Goal: Navigation & Orientation: Find specific page/section

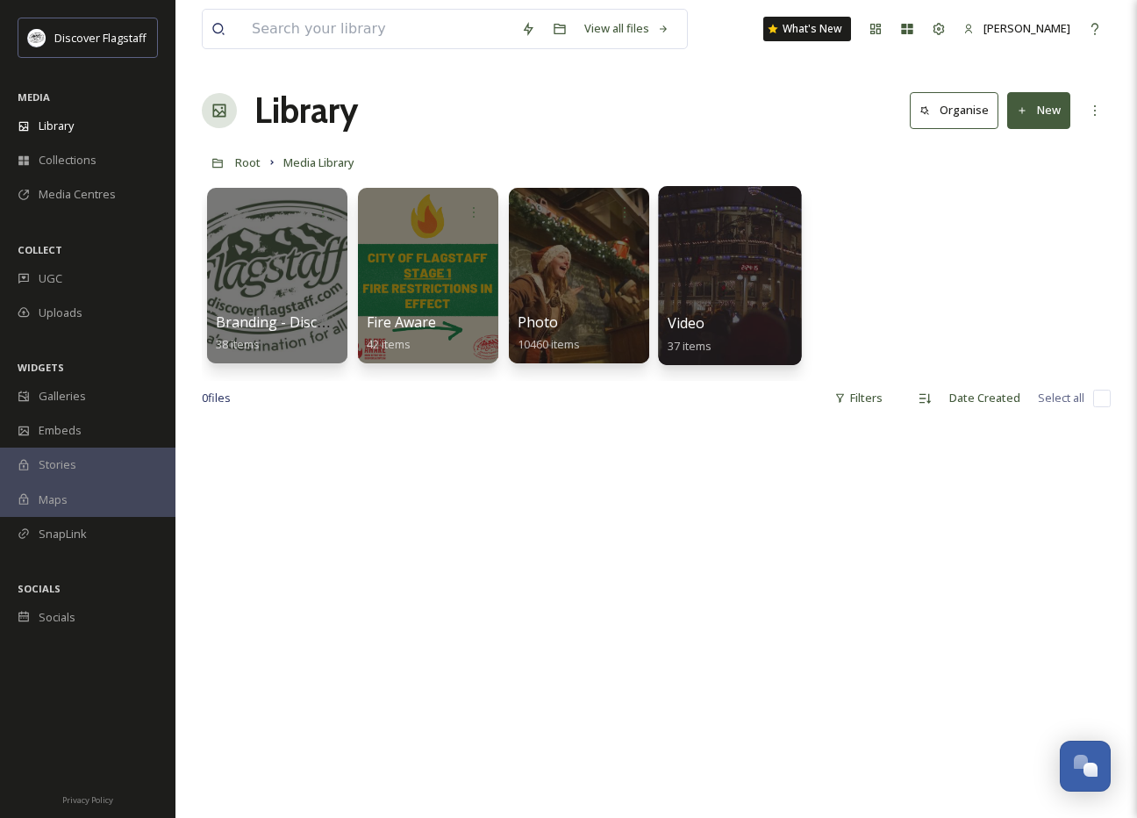
click at [695, 283] on div at bounding box center [729, 275] width 143 height 179
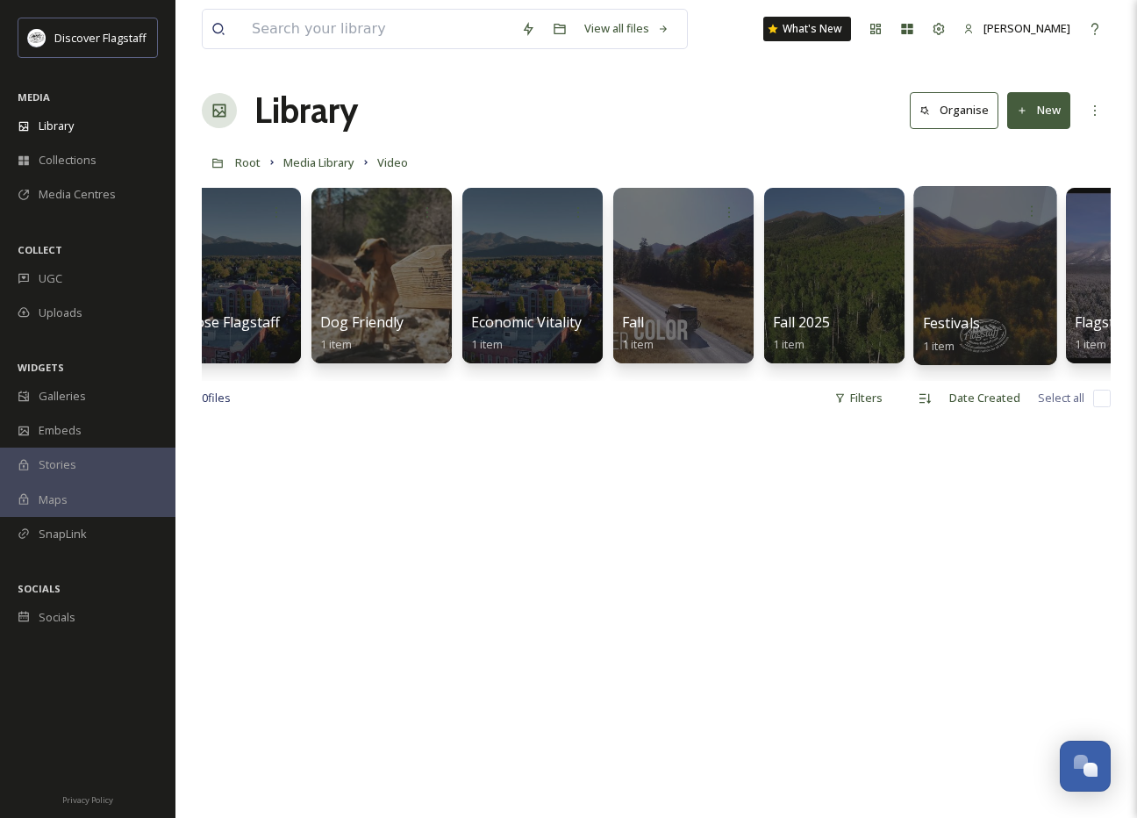
scroll to position [0, 1104]
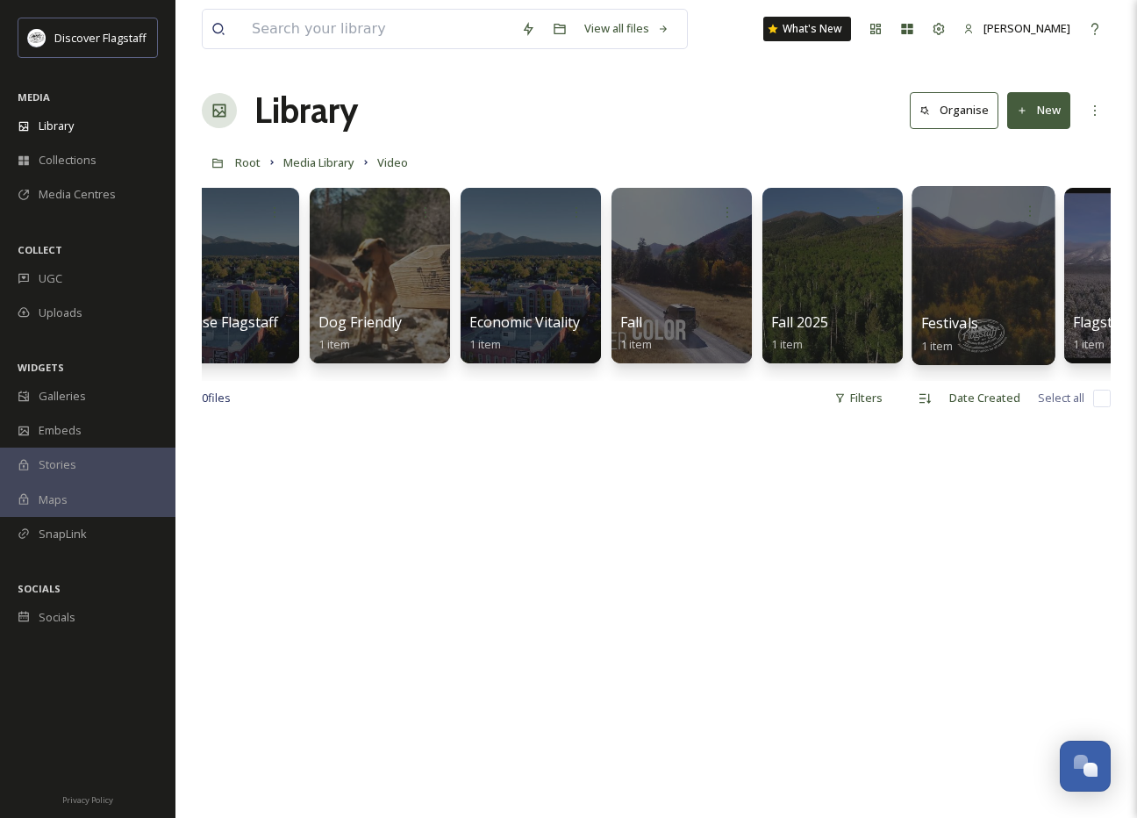
click at [979, 255] on div at bounding box center [982, 275] width 143 height 179
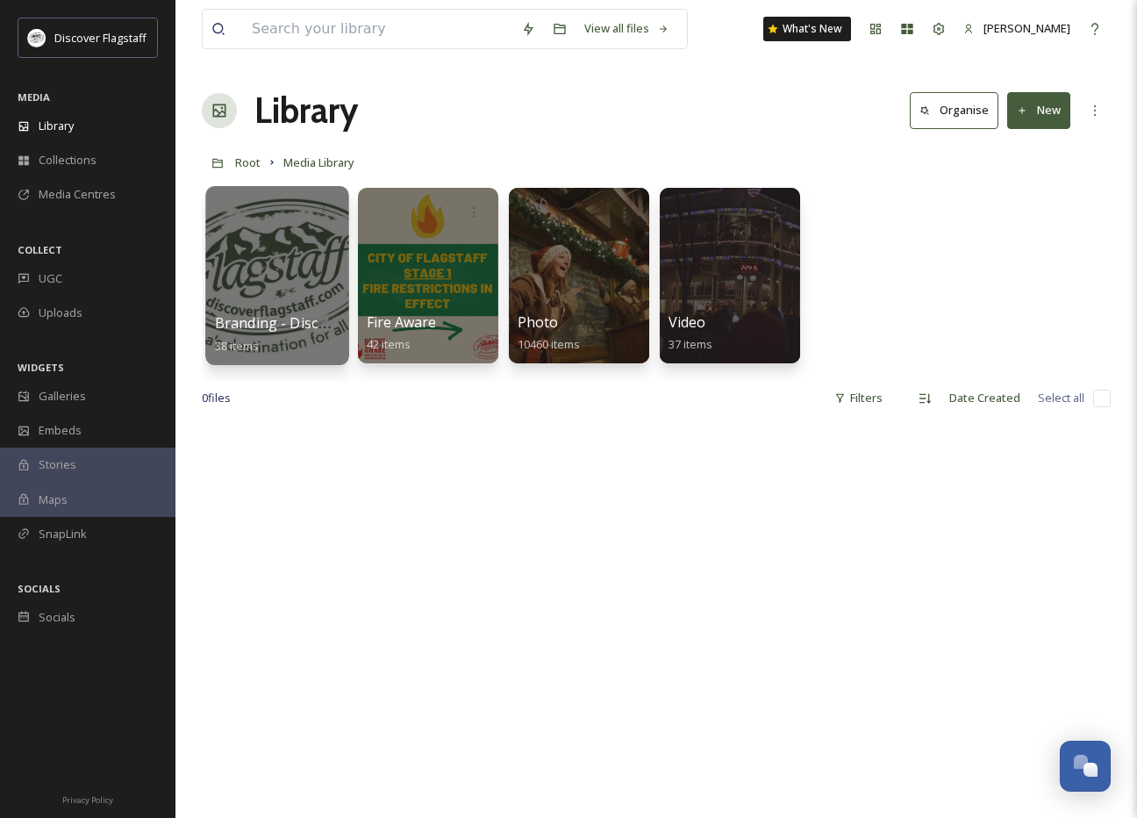
click at [301, 235] on div at bounding box center [276, 275] width 143 height 179
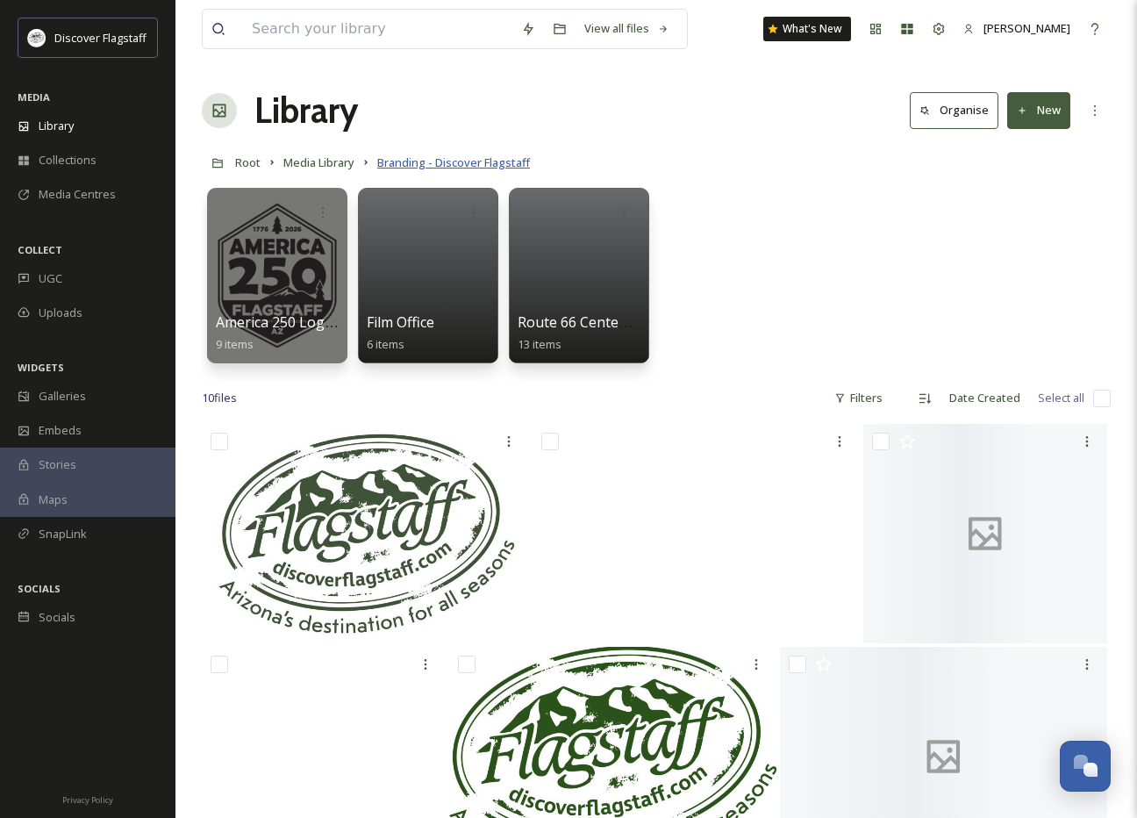
click at [399, 163] on span "Branding - Discover Flagstaff" at bounding box center [453, 162] width 153 height 16
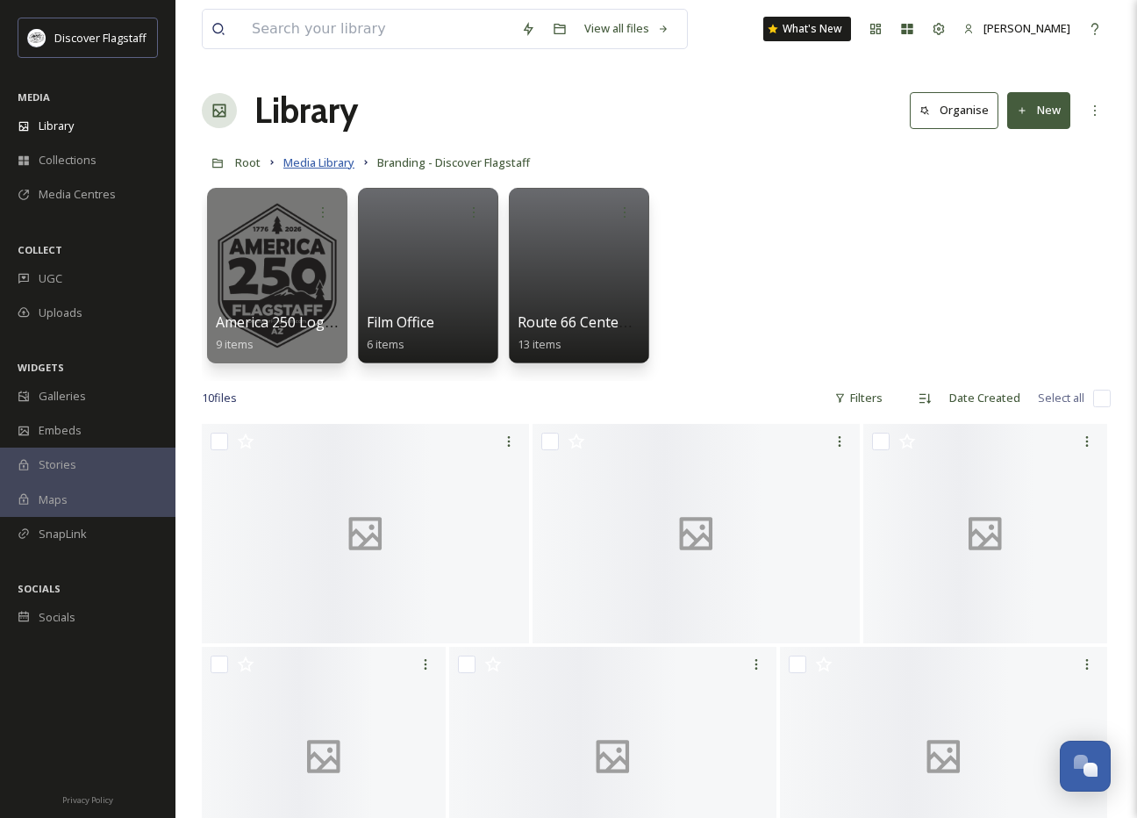
click at [318, 168] on span "Media Library" at bounding box center [318, 162] width 71 height 16
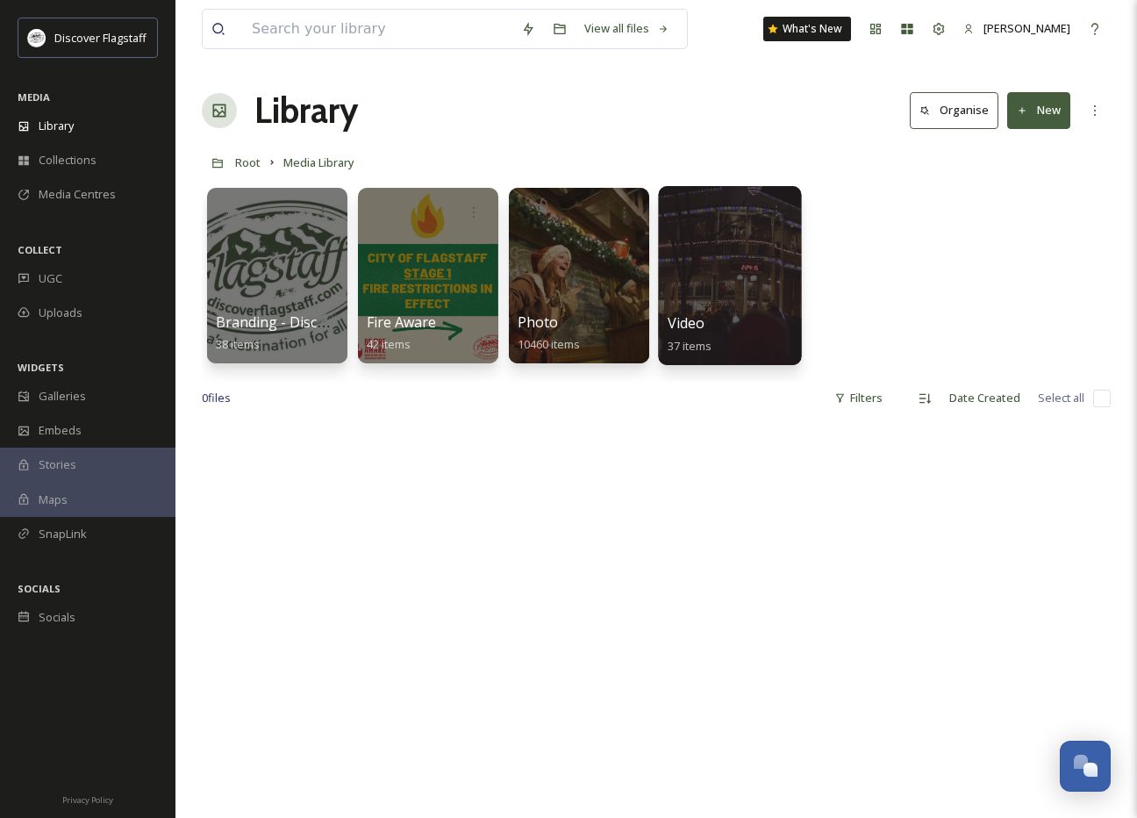
click at [716, 308] on div at bounding box center [729, 275] width 143 height 179
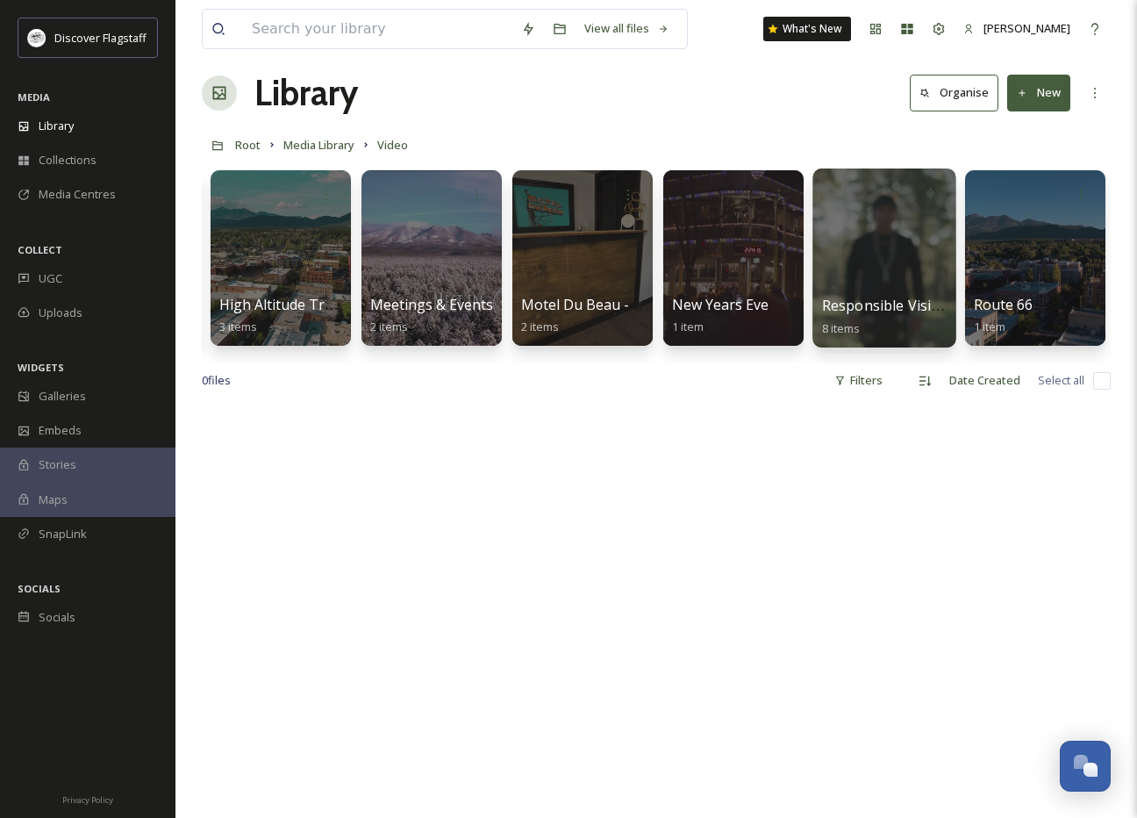
scroll to position [0, 2258]
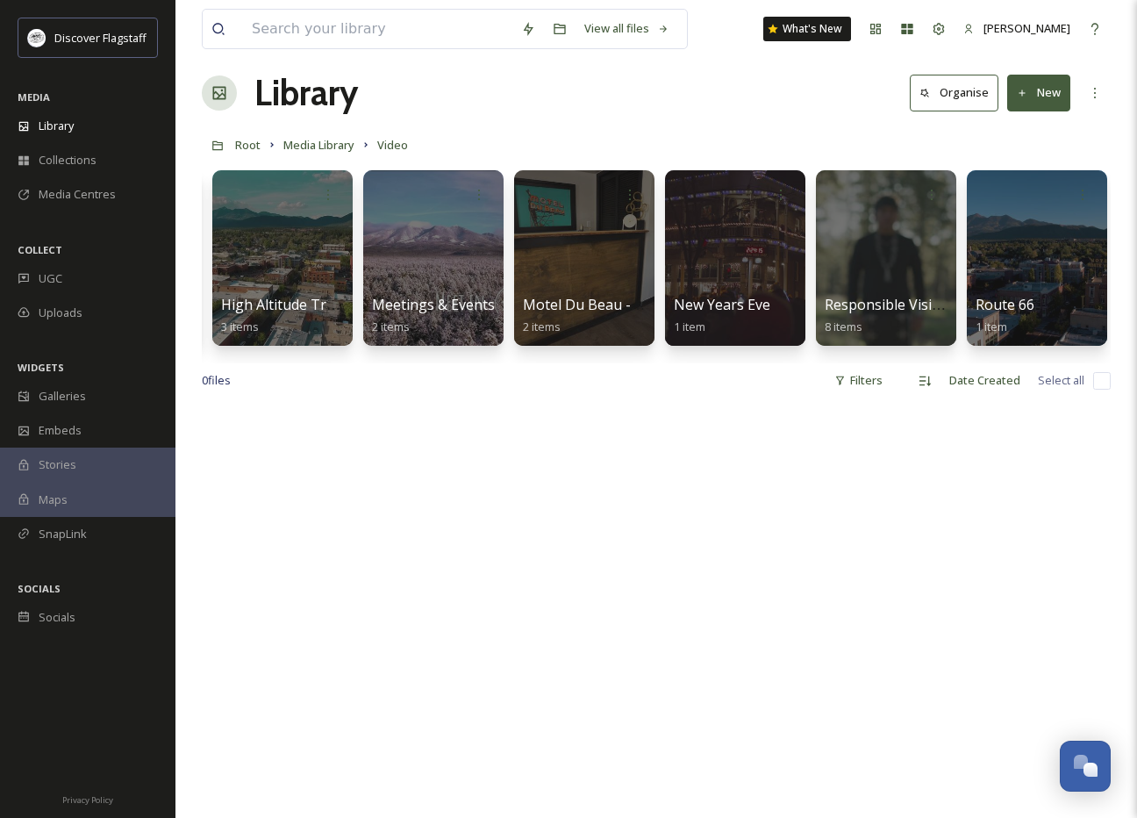
drag, startPoint x: 881, startPoint y: 139, endPoint x: 863, endPoint y: 139, distance: 17.5
click at [881, 139] on div "Root Media Library Video" at bounding box center [656, 144] width 909 height 33
